Goal: Navigation & Orientation: Find specific page/section

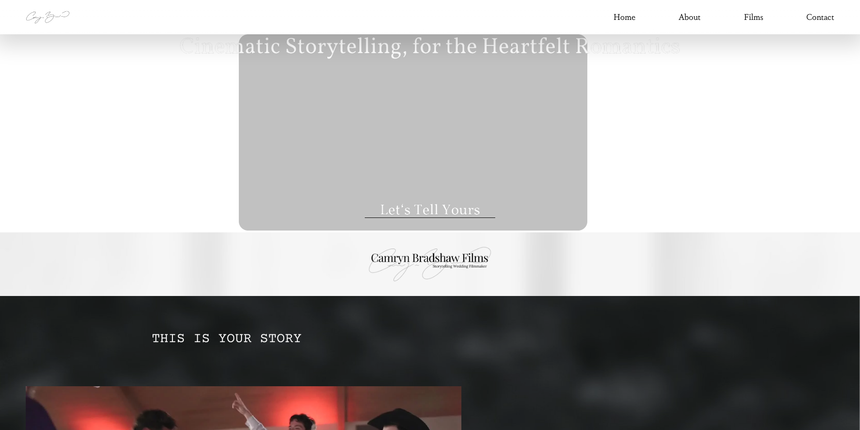
click at [756, 17] on link "Films" at bounding box center [753, 17] width 19 height 15
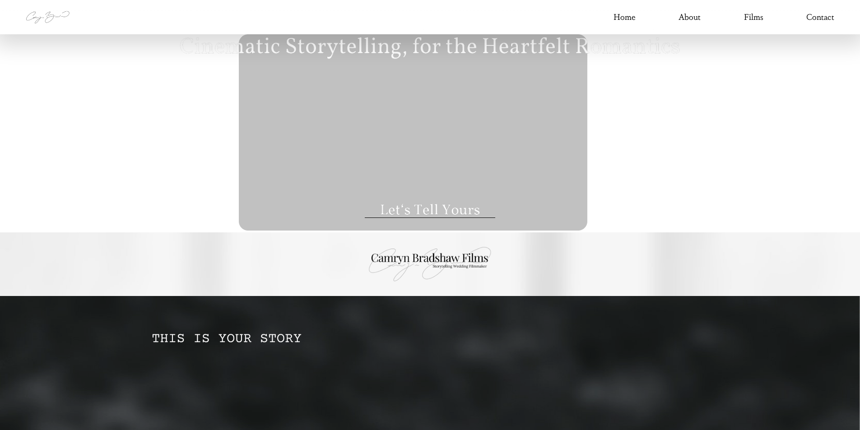
type input "****"
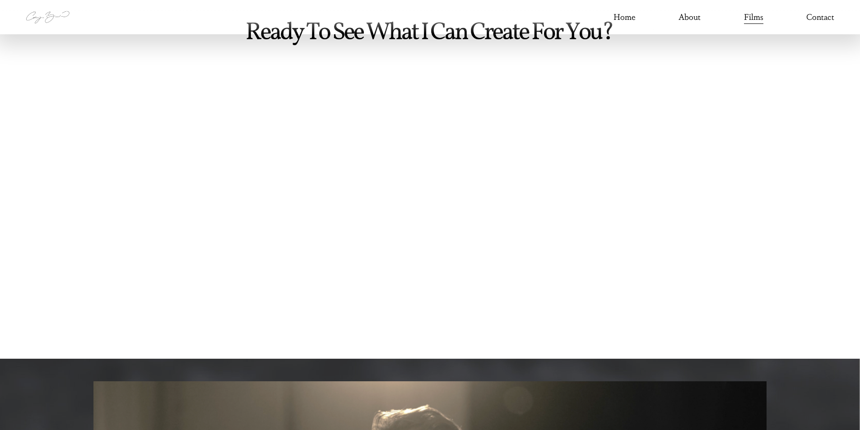
scroll to position [181, 0]
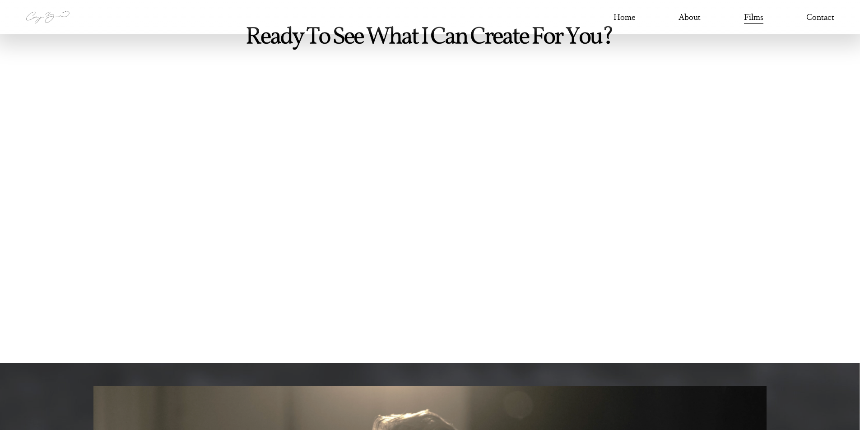
click at [815, 15] on link "Contact" at bounding box center [820, 17] width 28 height 15
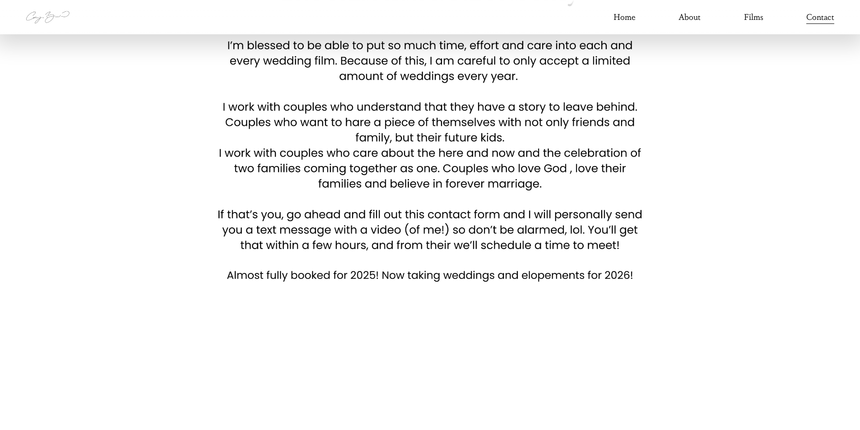
scroll to position [45, 0]
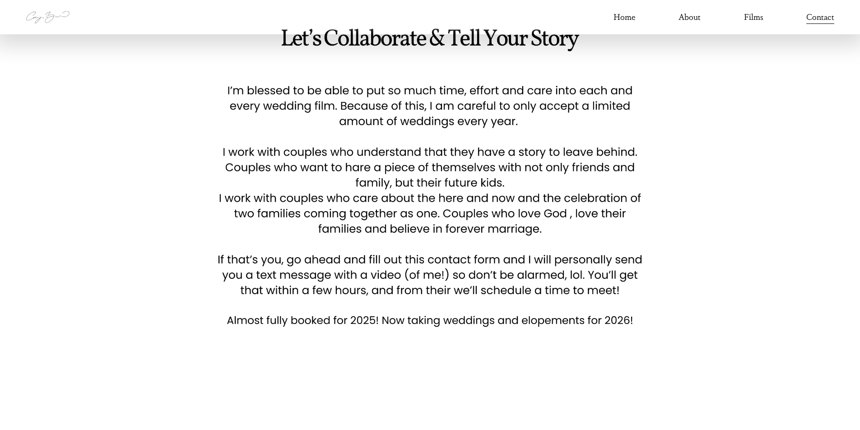
click at [695, 16] on link "About" at bounding box center [690, 17] width 22 height 15
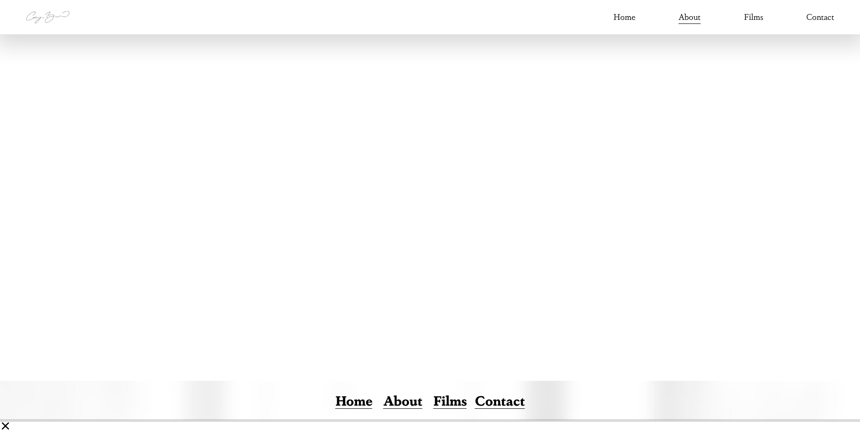
scroll to position [2212, 0]
